Goal: Transaction & Acquisition: Book appointment/travel/reservation

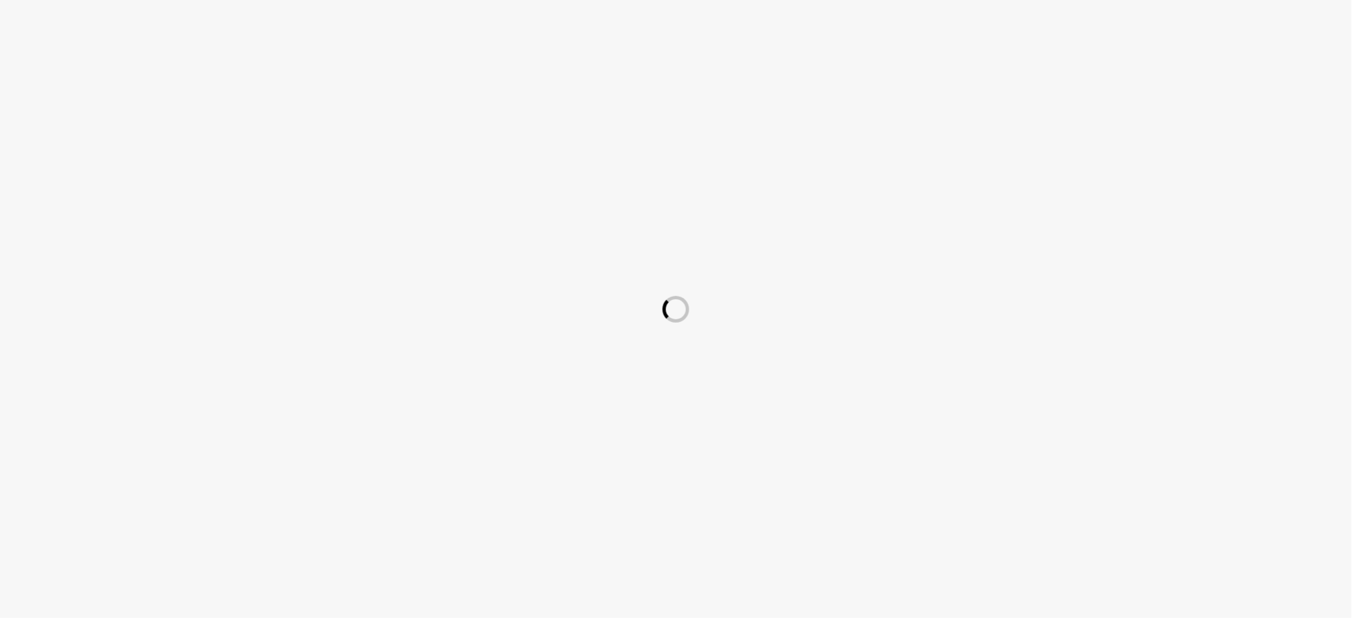
select select "English"
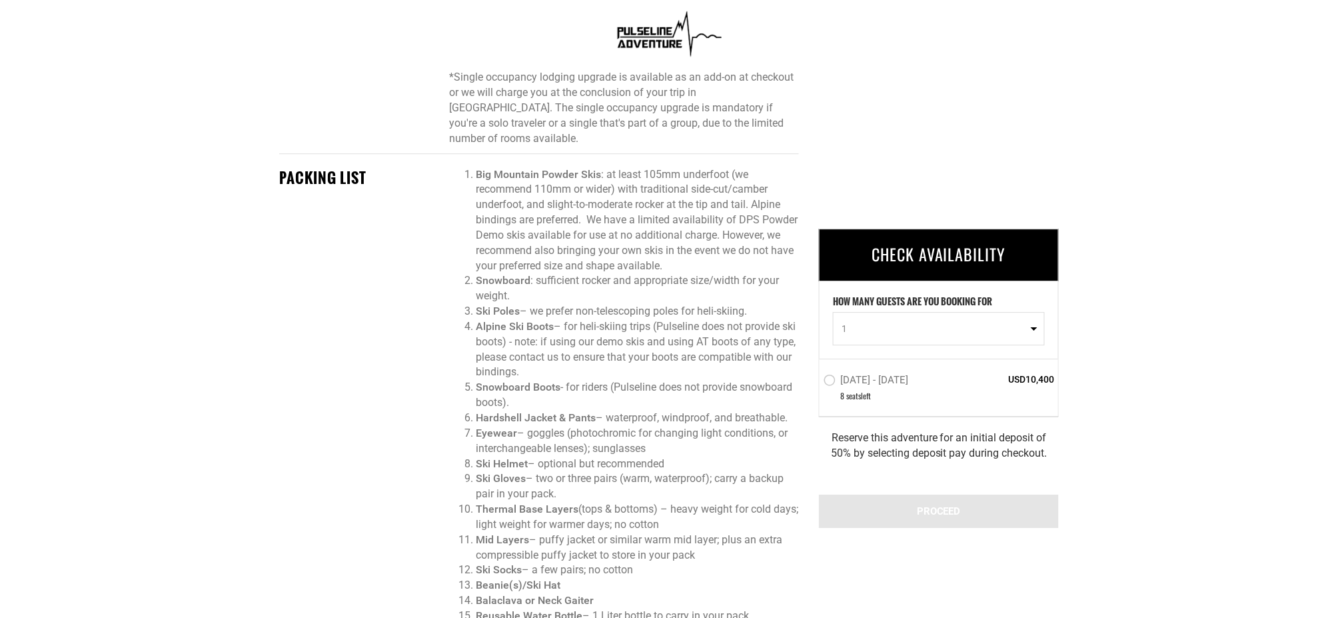
scroll to position [1376, 0]
drag, startPoint x: 825, startPoint y: 442, endPoint x: 1031, endPoint y: 455, distance: 207.0
click at [1026, 457] on div "Reserve this adventure for an initial deposit of 50% by selecting deposit pay d…" at bounding box center [939, 446] width 240 height 58
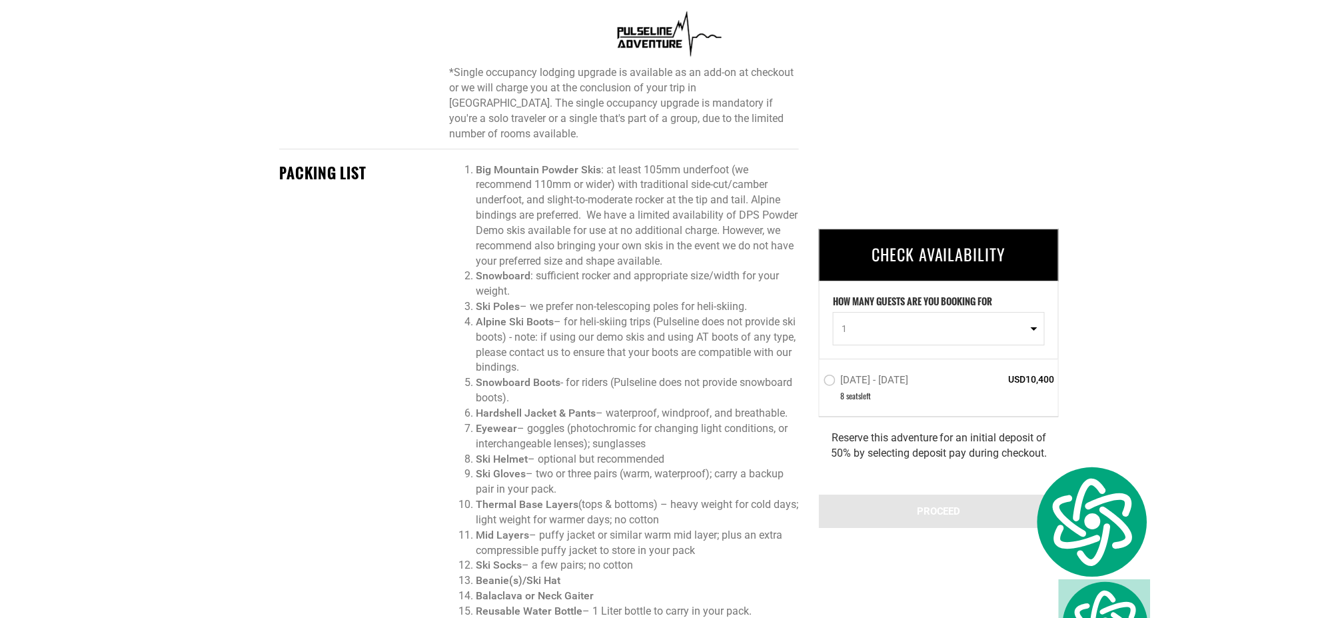
click at [1031, 454] on div "Reserve this adventure for an initial deposit of 50% by selecting deposit pay d…" at bounding box center [939, 446] width 240 height 58
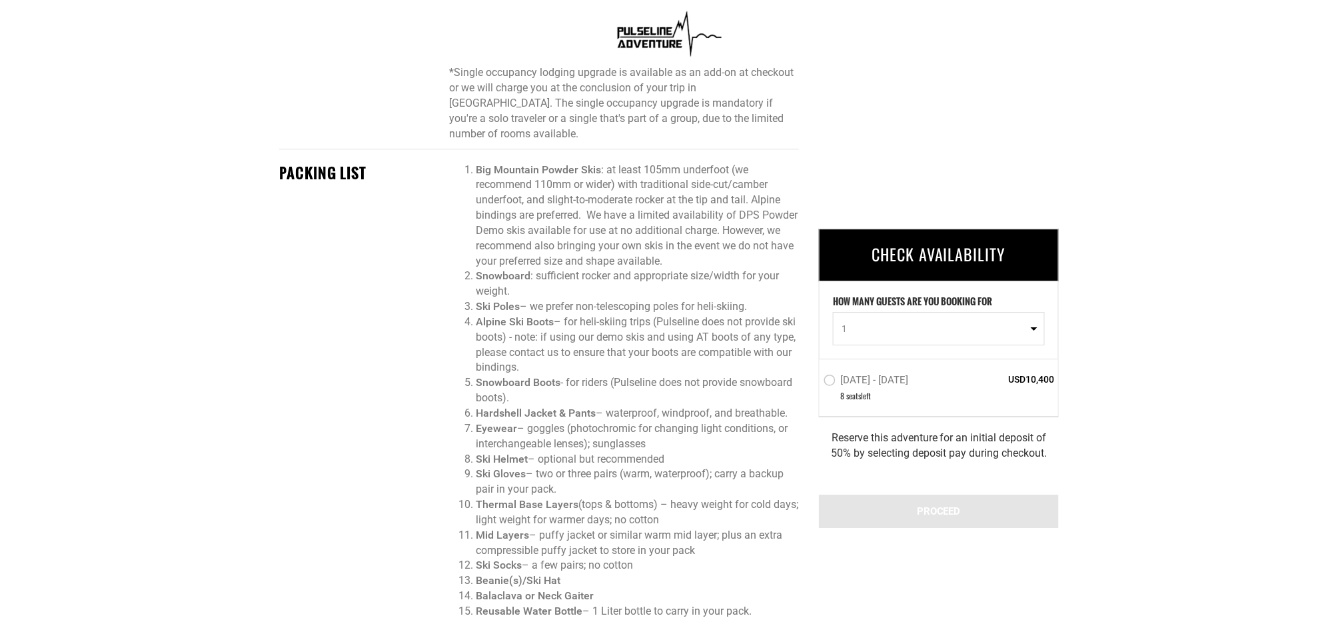
click at [1031, 454] on div "Reserve this adventure for an initial deposit of 50% by selecting deposit pay d…" at bounding box center [939, 446] width 240 height 58
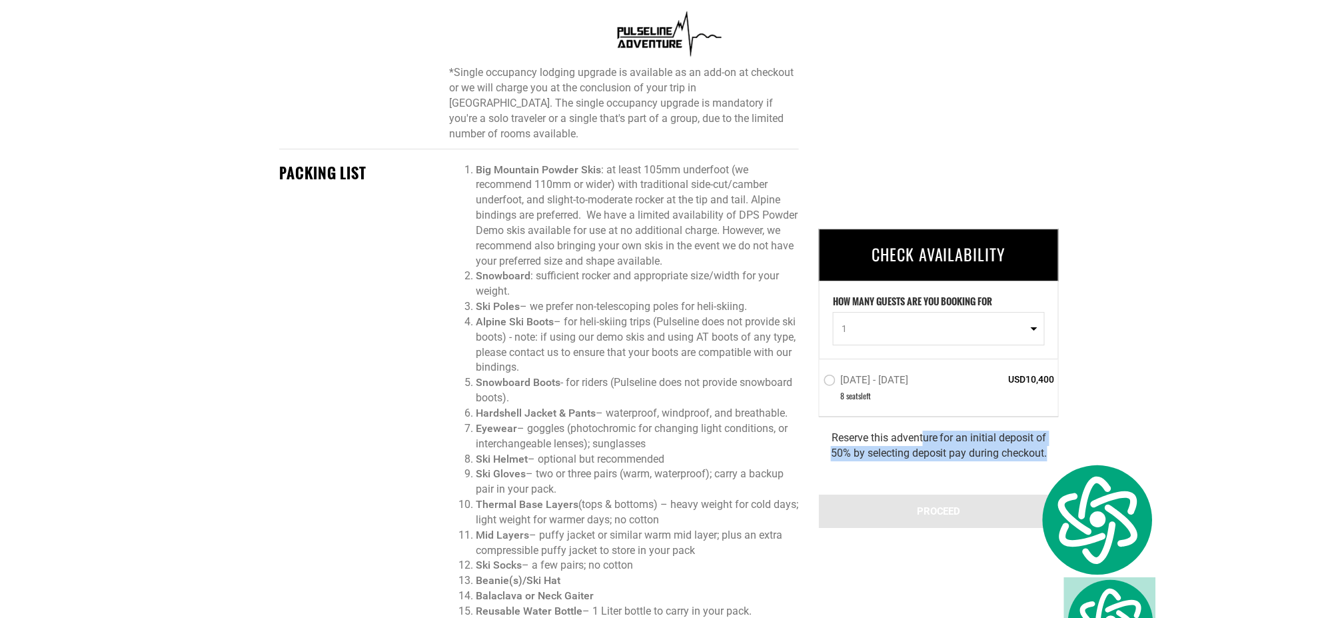
click at [1031, 454] on div "Reserve this adventure for an initial deposit of 50% by selecting deposit pay d…" at bounding box center [939, 446] width 240 height 58
click at [1032, 452] on div "Reserve this adventure for an initial deposit of 50% by selecting deposit pay d…" at bounding box center [939, 446] width 240 height 58
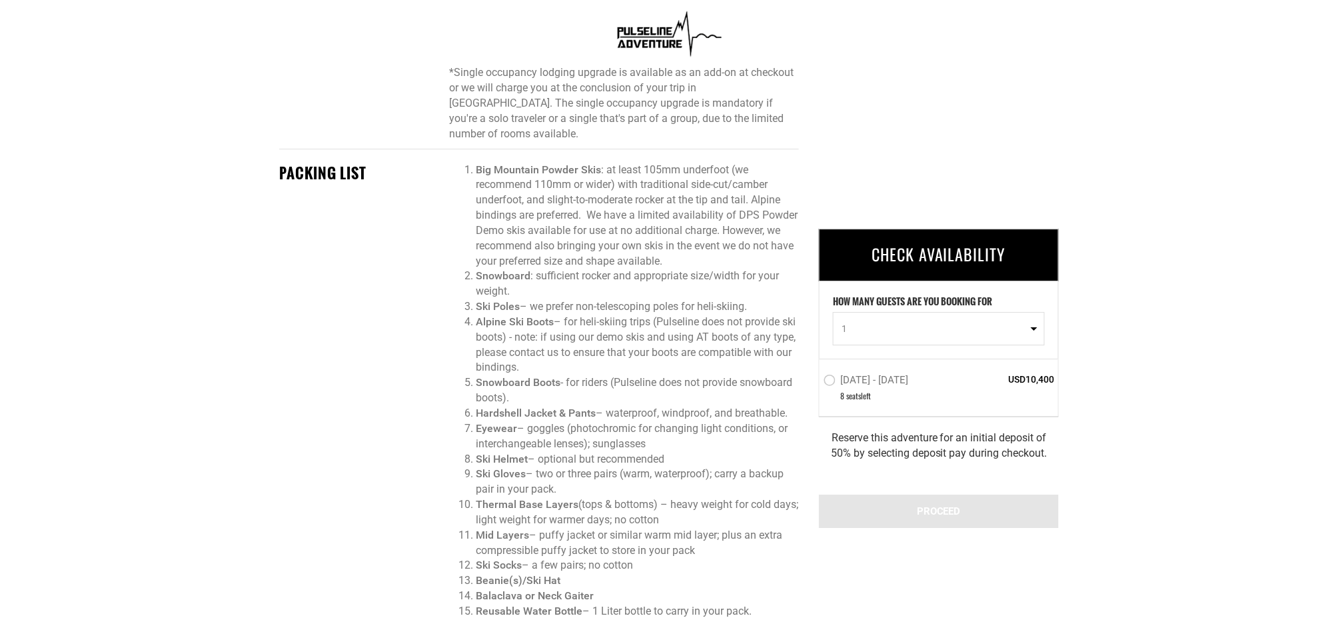
click at [1032, 452] on div "Reserve this adventure for an initial deposit of 50% by selecting deposit pay d…" at bounding box center [939, 446] width 240 height 58
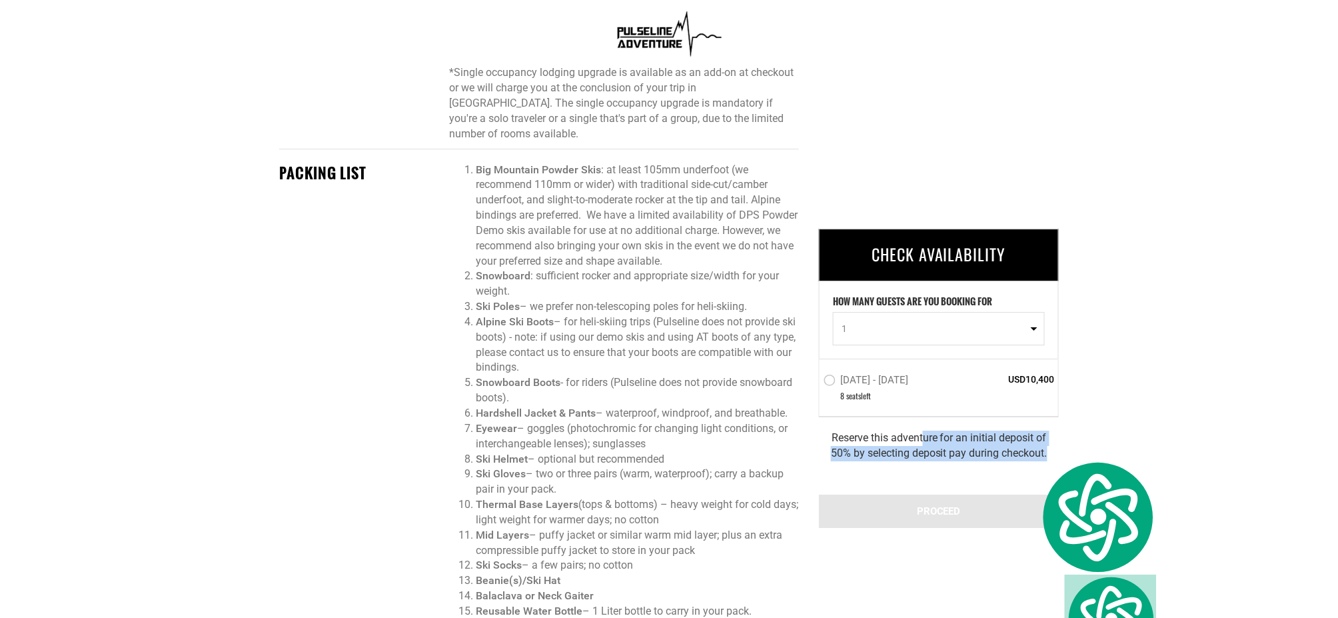
click at [1031, 443] on div "Reserve this adventure for an initial deposit of 50% by selecting deposit pay d…" at bounding box center [939, 446] width 240 height 58
